Goal: Entertainment & Leisure: Consume media (video, audio)

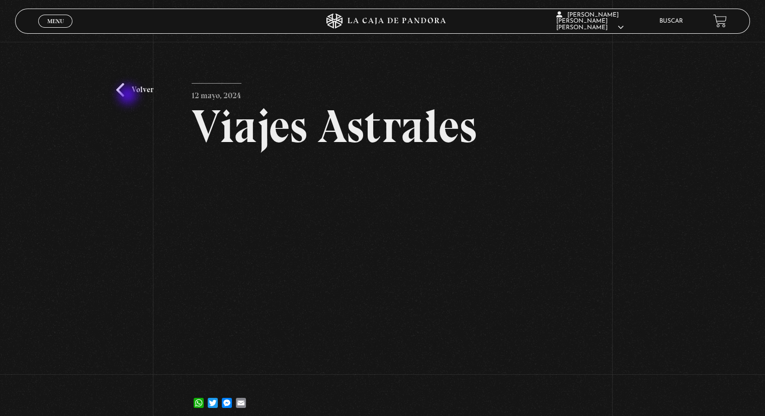
click at [129, 96] on link "Volver" at bounding box center [134, 90] width 37 height 14
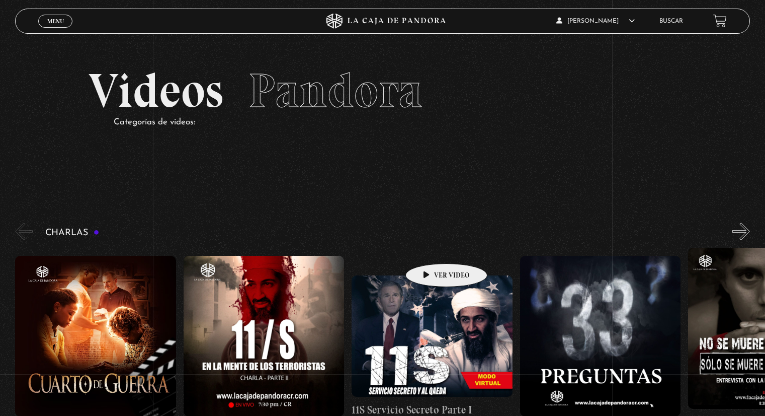
scroll to position [3422, 0]
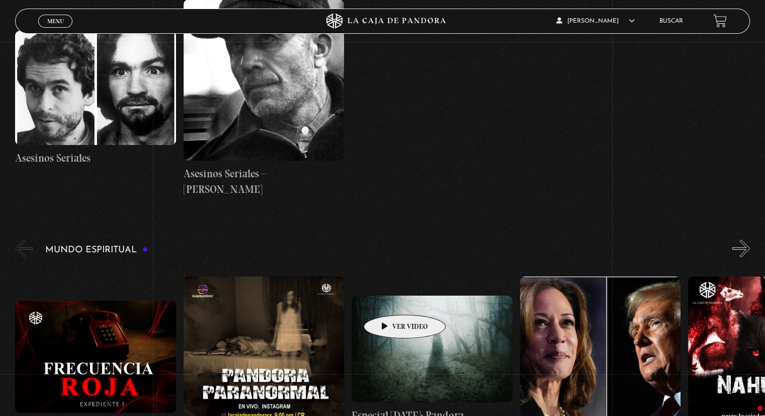
click at [389, 299] on figure at bounding box center [432, 348] width 161 height 107
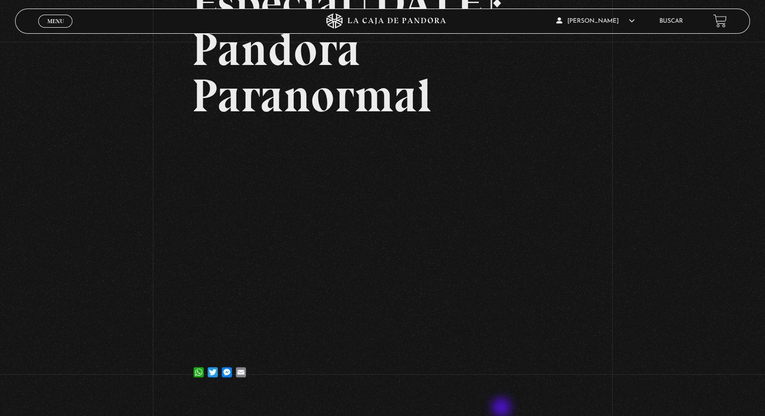
scroll to position [252, 0]
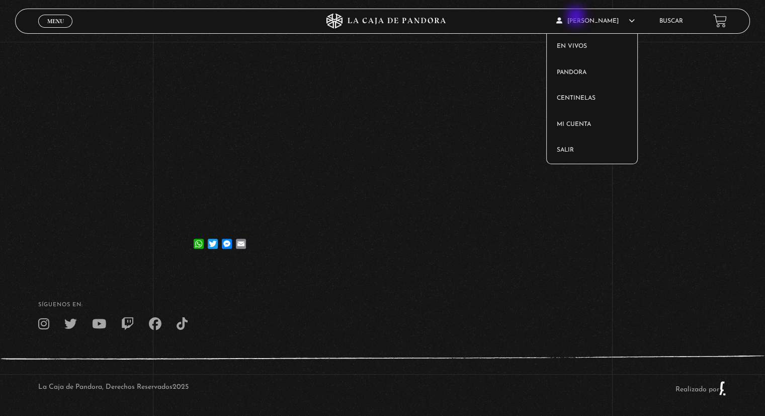
click at [578, 18] on span "Karen Paola Ruiz Umaña" at bounding box center [596, 21] width 79 height 6
click at [590, 151] on link "Salir" at bounding box center [592, 150] width 91 height 26
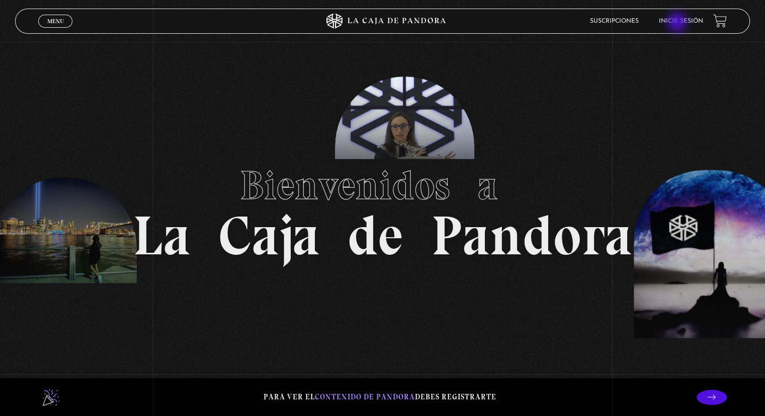
click at [678, 23] on link "Inicie sesión" at bounding box center [681, 21] width 44 height 6
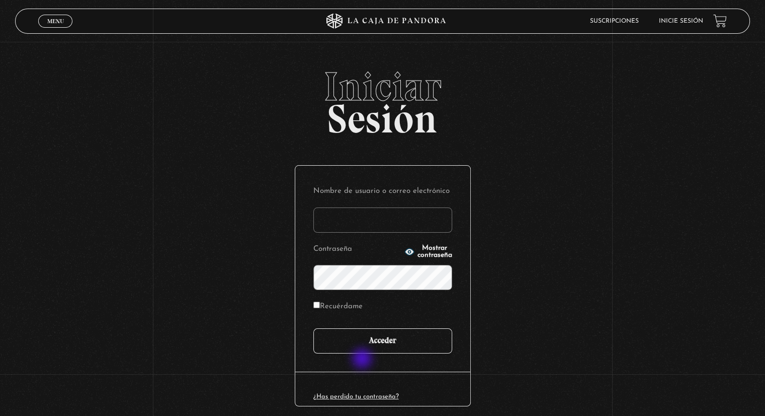
type input "[EMAIL_ADDRESS][DOMAIN_NAME]"
click at [370, 341] on input "Acceder" at bounding box center [383, 340] width 139 height 25
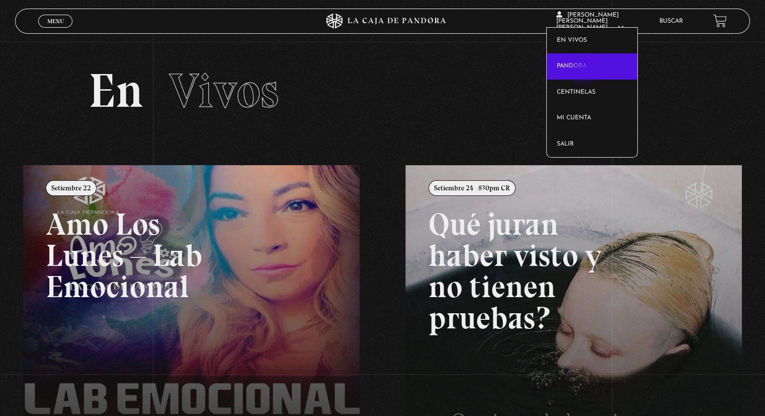
click at [584, 70] on link "Pandora" at bounding box center [592, 66] width 91 height 26
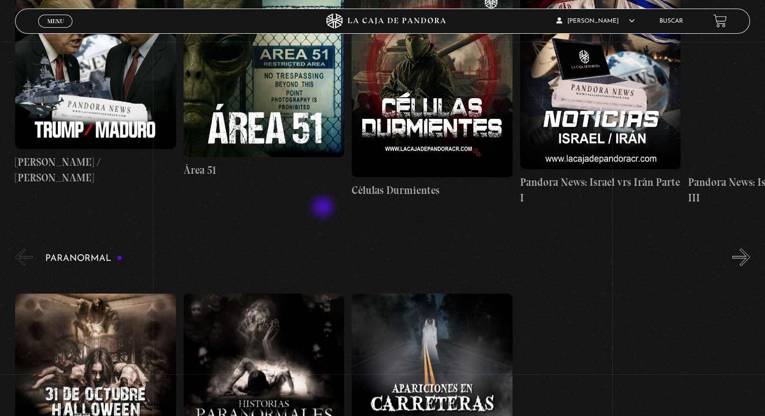
scroll to position [956, 0]
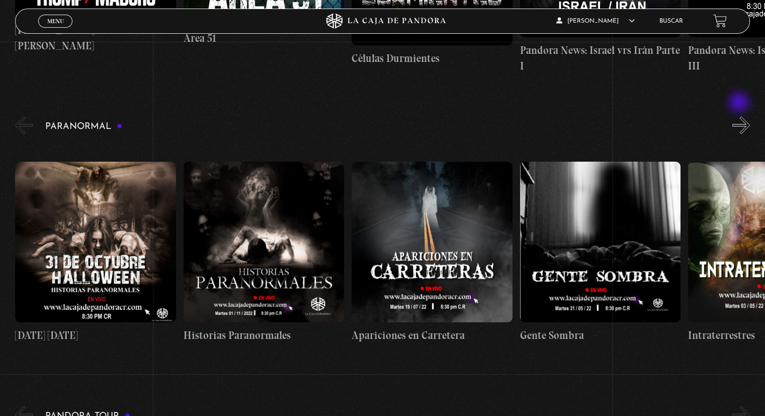
click at [740, 116] on button "»" at bounding box center [742, 125] width 18 height 18
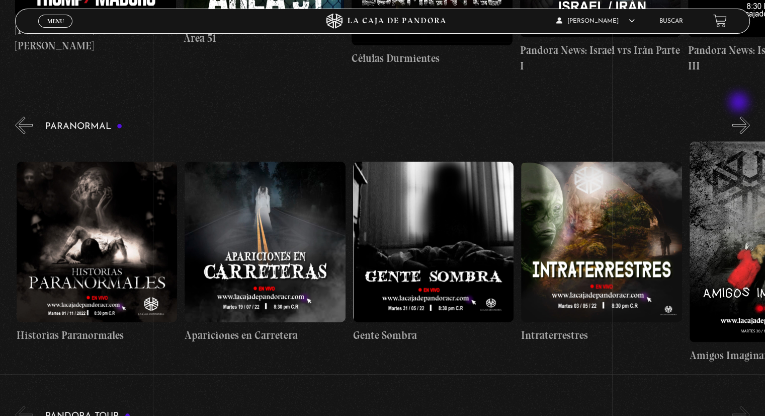
click at [740, 116] on button "»" at bounding box center [742, 125] width 18 height 18
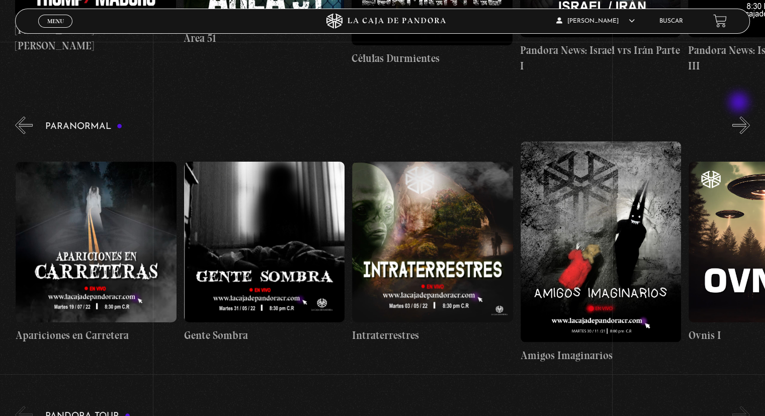
click at [740, 116] on button "»" at bounding box center [742, 125] width 18 height 18
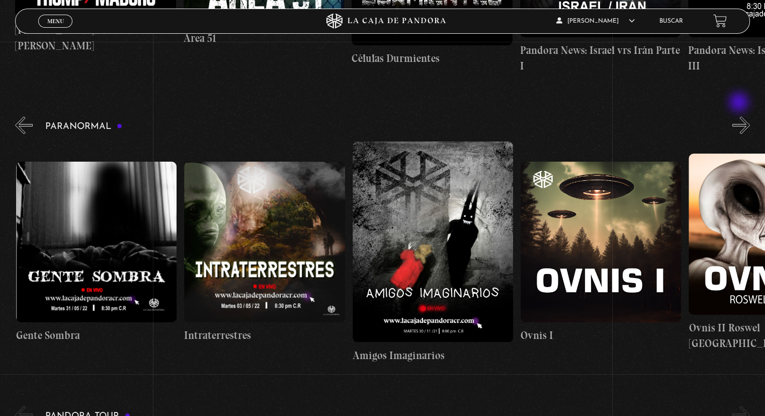
scroll to position [0, 505]
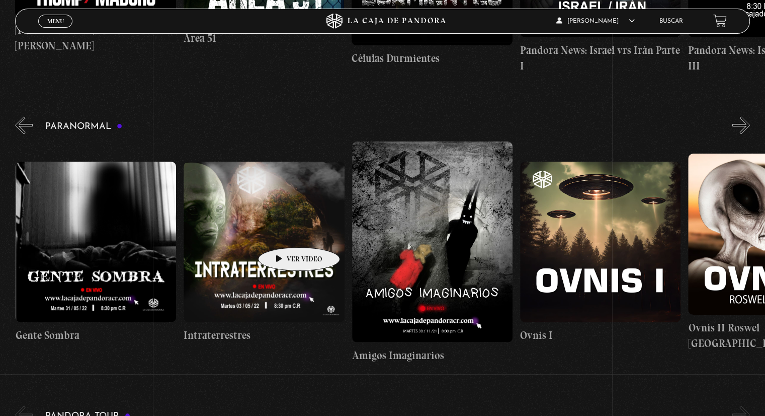
click at [283, 232] on figure at bounding box center [264, 242] width 161 height 161
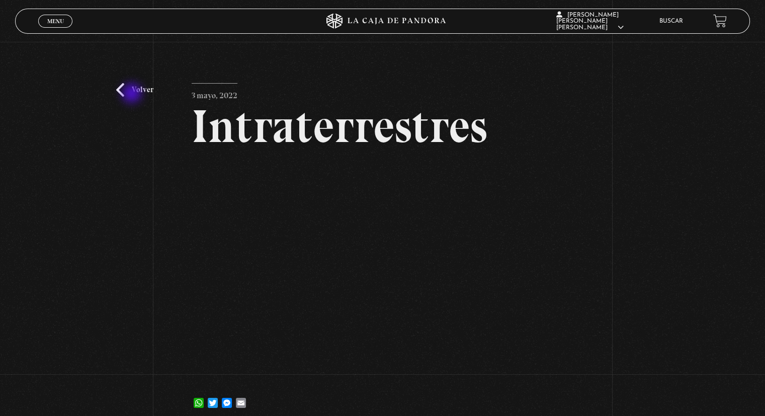
click at [133, 94] on link "Volver" at bounding box center [134, 90] width 37 height 14
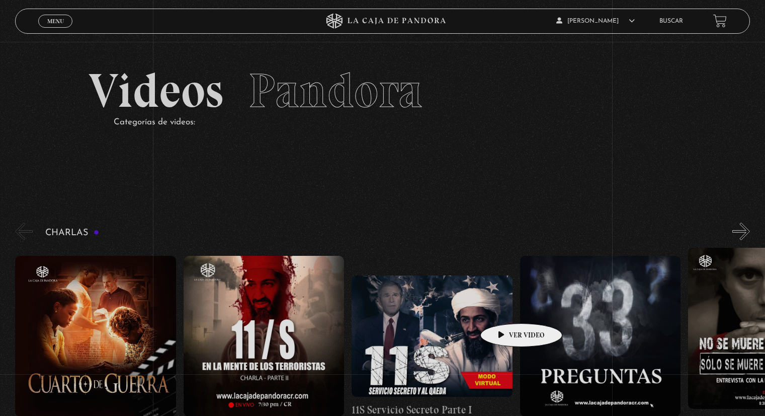
scroll to position [956, 0]
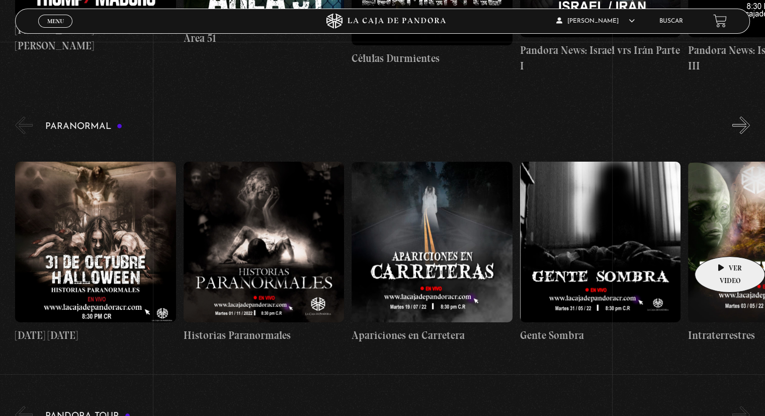
click at [720, 240] on figure at bounding box center [768, 242] width 161 height 161
